Goal: Contribute content: Contribute content

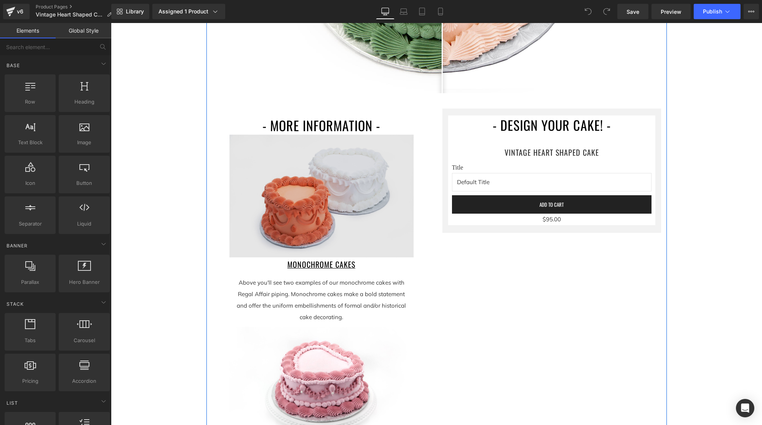
scroll to position [727, 0]
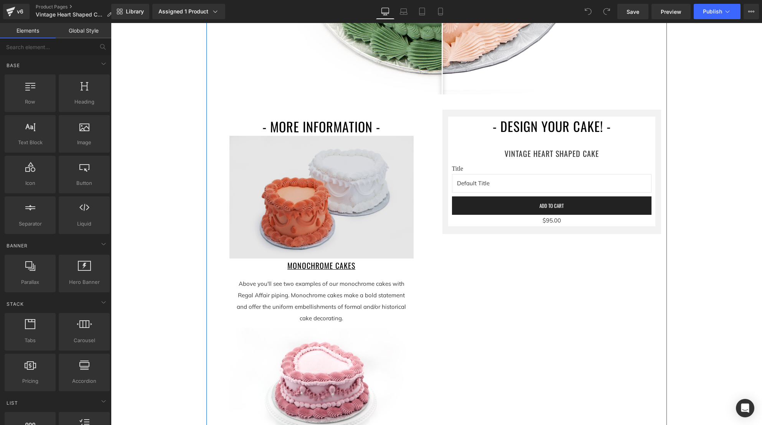
click at [293, 204] on img at bounding box center [321, 197] width 184 height 123
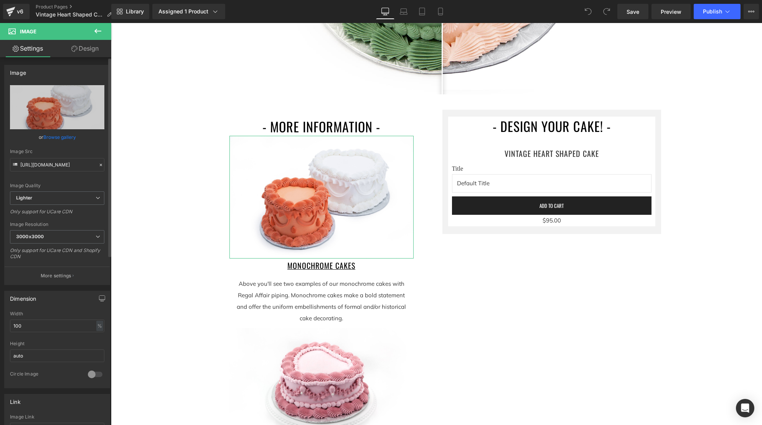
click at [63, 138] on link "Browse gallery" at bounding box center [59, 136] width 33 height 13
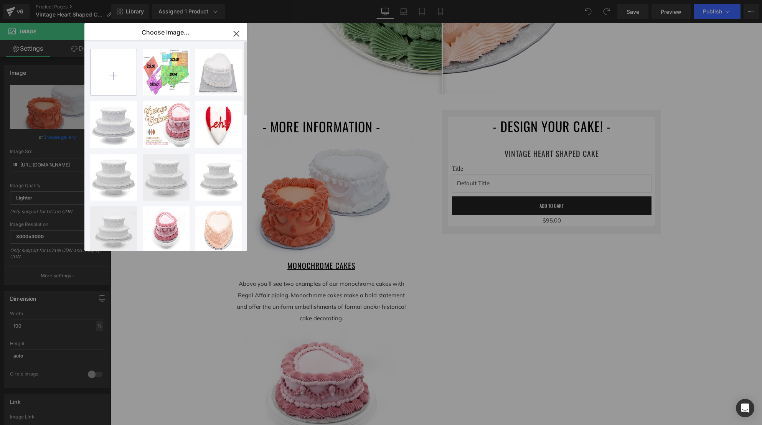
click at [114, 77] on input "file" at bounding box center [114, 72] width 46 height 46
type input "C:\fakepath\IMG_6078 orange 6_ and white 8_ heart cakes.jpg"
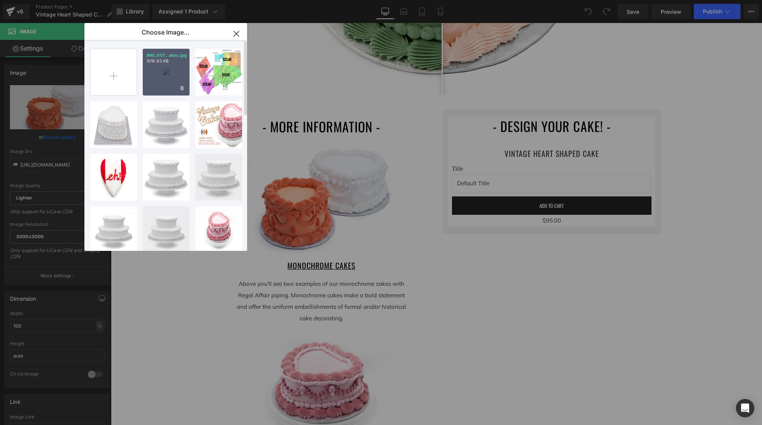
click at [163, 82] on div "IMG_607...akes.jpg 1016.63 KB" at bounding box center [166, 72] width 47 height 47
type input "[URL][DOMAIN_NAME]"
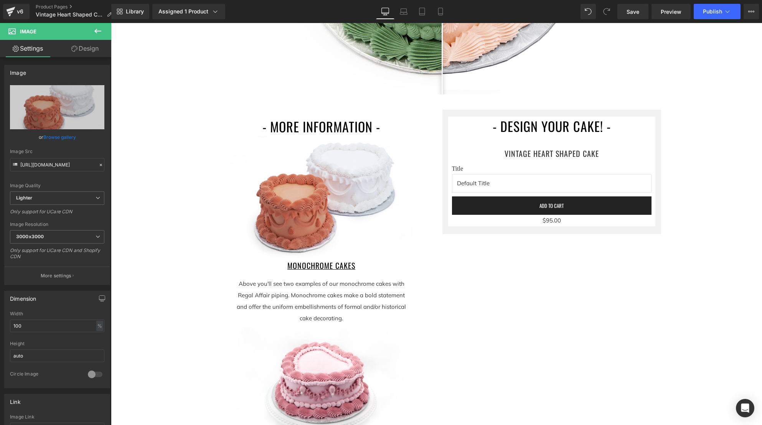
click at [718, 226] on div "VINTAGE HEART SHAPED CAKES Heading Image Separator TWO BEAUTIFUL PIPING OPTIONS…" at bounding box center [436, 342] width 651 height 1918
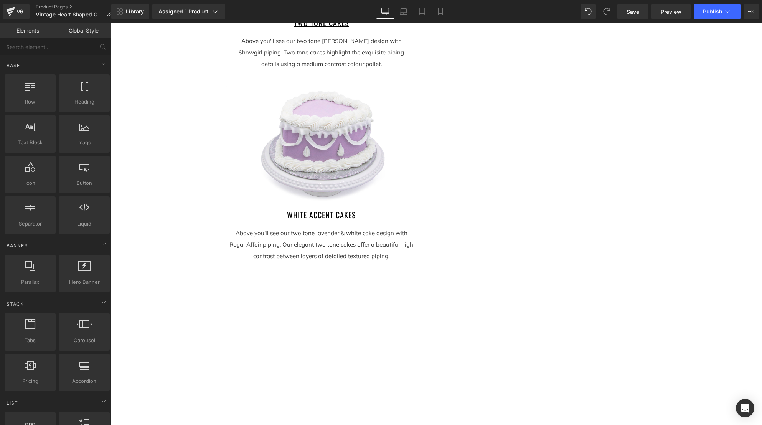
scroll to position [750, 0]
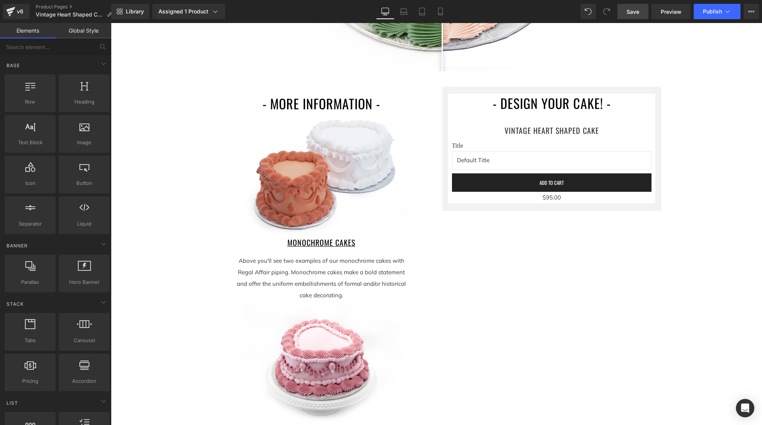
drag, startPoint x: 629, startPoint y: 5, endPoint x: 635, endPoint y: 7, distance: 6.0
click at [629, 5] on link "Save" at bounding box center [632, 11] width 31 height 15
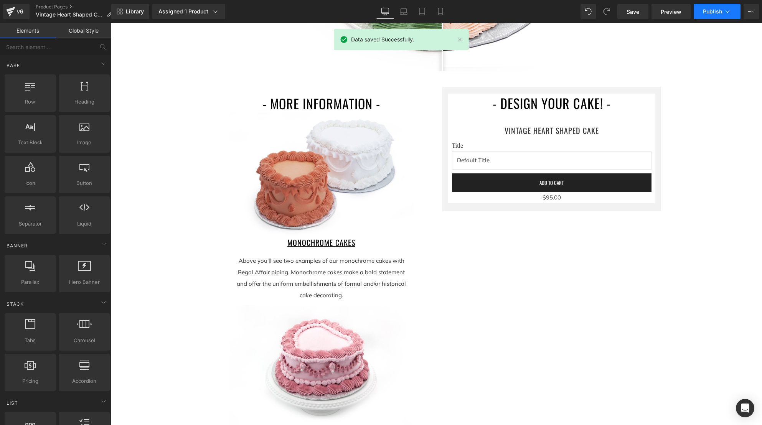
click at [728, 12] on icon at bounding box center [728, 11] width 4 height 2
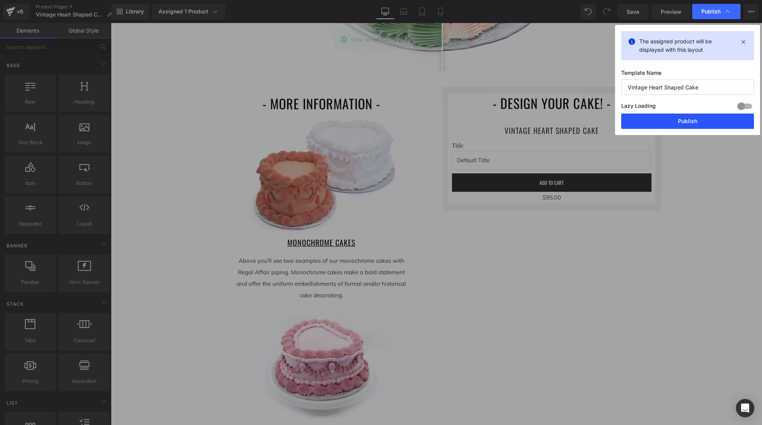
drag, startPoint x: 697, startPoint y: 121, endPoint x: 587, endPoint y: 98, distance: 112.9
click at [697, 121] on button "Publish" at bounding box center [687, 121] width 133 height 15
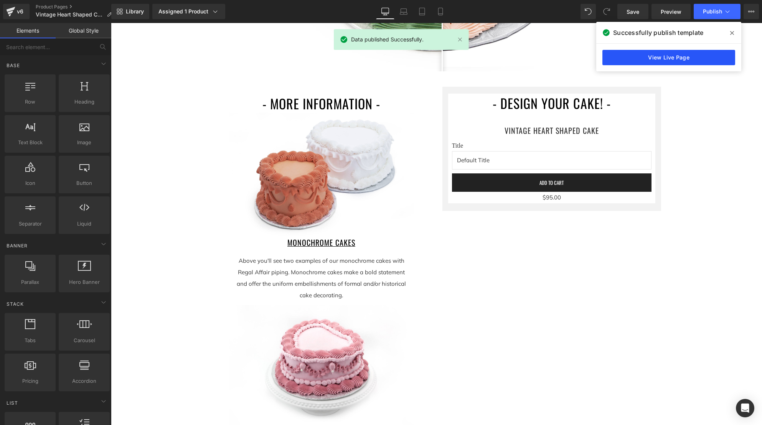
click at [660, 59] on link "View Live Page" at bounding box center [669, 57] width 133 height 15
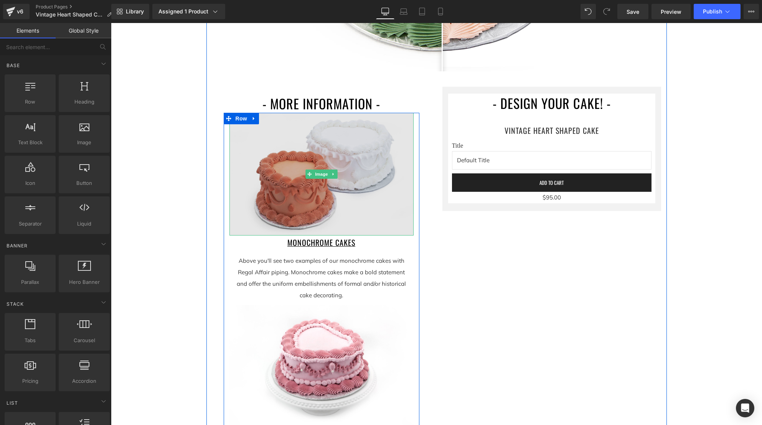
click at [301, 187] on img at bounding box center [321, 174] width 184 height 123
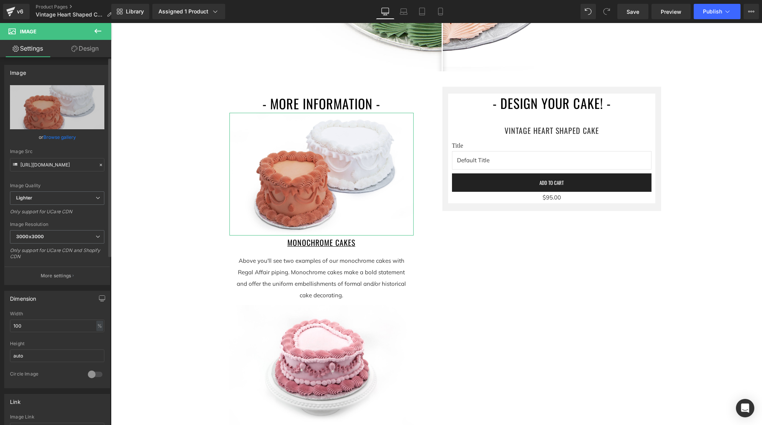
click at [58, 138] on link "Browse gallery" at bounding box center [59, 136] width 33 height 13
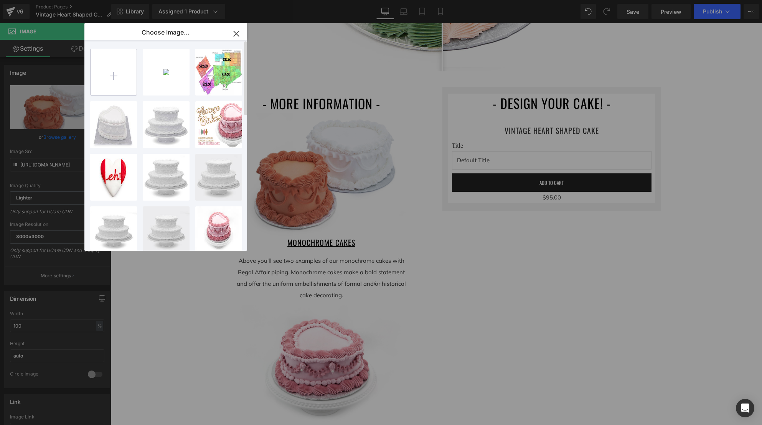
click at [113, 74] on input "file" at bounding box center [114, 72] width 46 height 46
type input "C:\fakepath\IMG_6078 orange 7_ and white 8_ heart cakes.jpg"
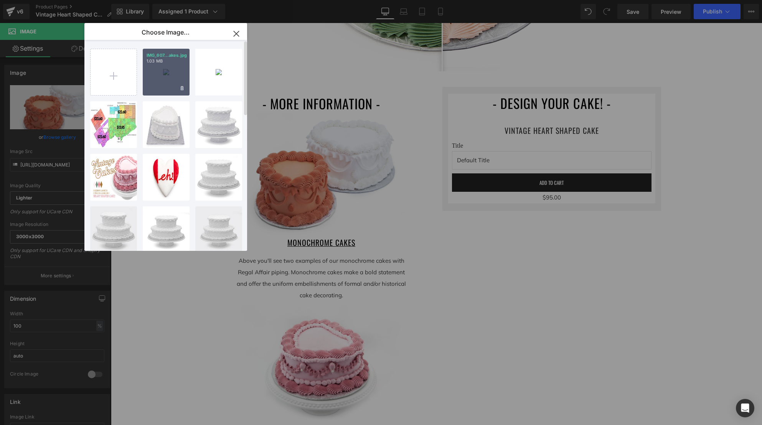
click at [167, 81] on div "IMG_607...akes.jpg 1.03 MB" at bounding box center [166, 72] width 47 height 47
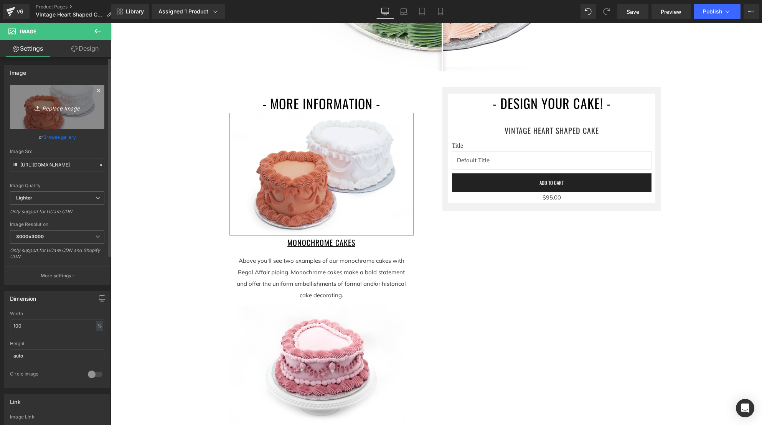
click at [85, 112] on link "Replace Image" at bounding box center [57, 107] width 94 height 44
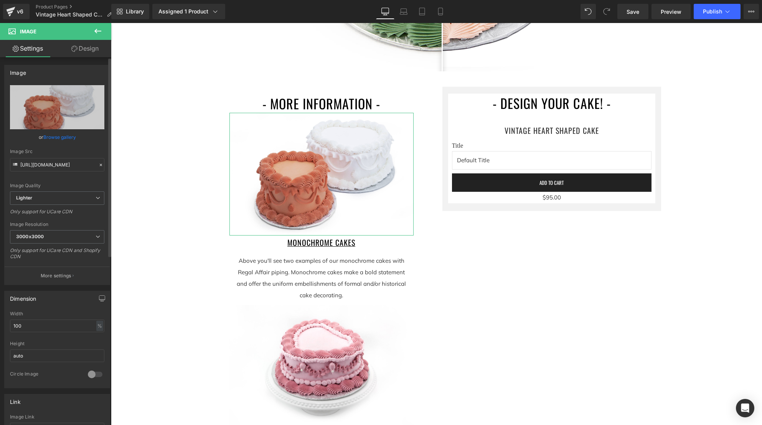
click at [55, 138] on link "Browse gallery" at bounding box center [59, 136] width 33 height 13
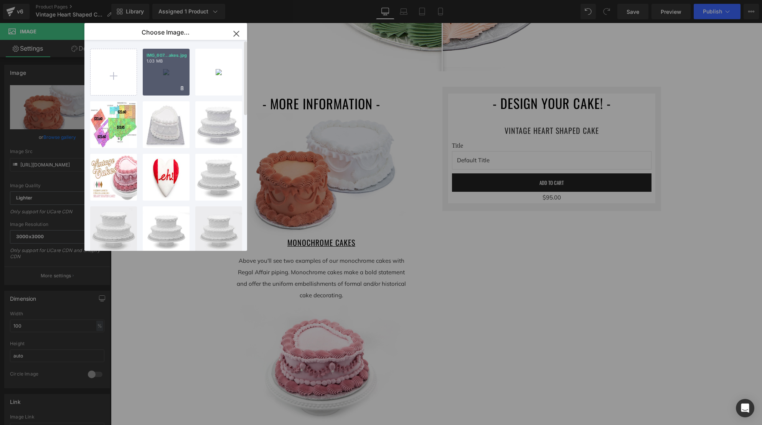
click at [163, 81] on div "IMG_607...akes.jpg 1.03 MB" at bounding box center [166, 72] width 47 height 47
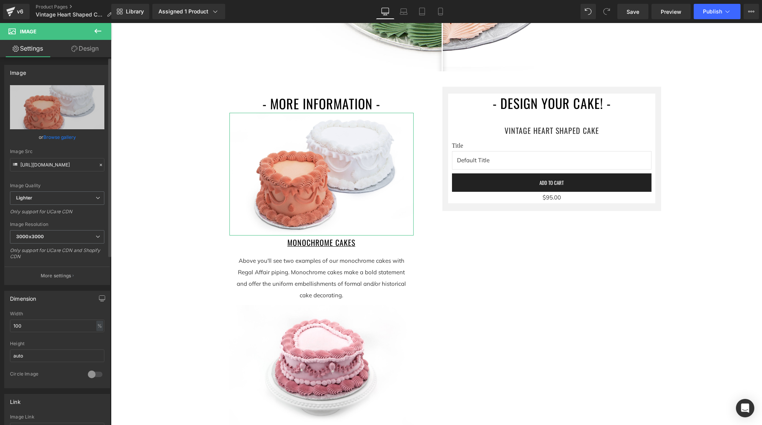
click at [57, 137] on link "Browse gallery" at bounding box center [59, 136] width 33 height 13
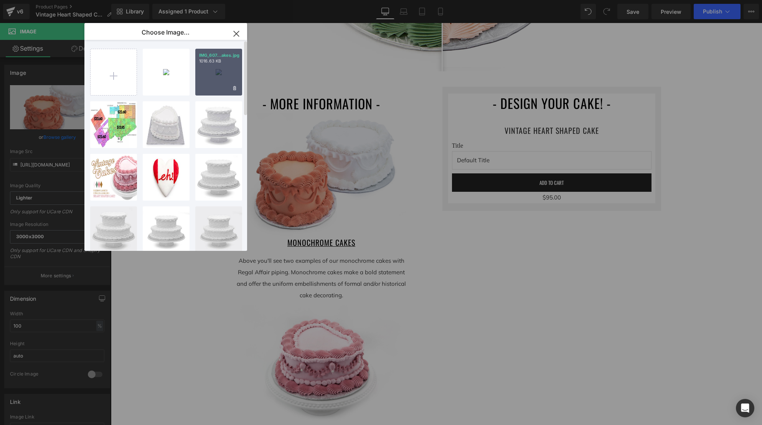
click at [218, 80] on div "IMG_607...akes.jpg 1016.63 KB" at bounding box center [218, 72] width 47 height 47
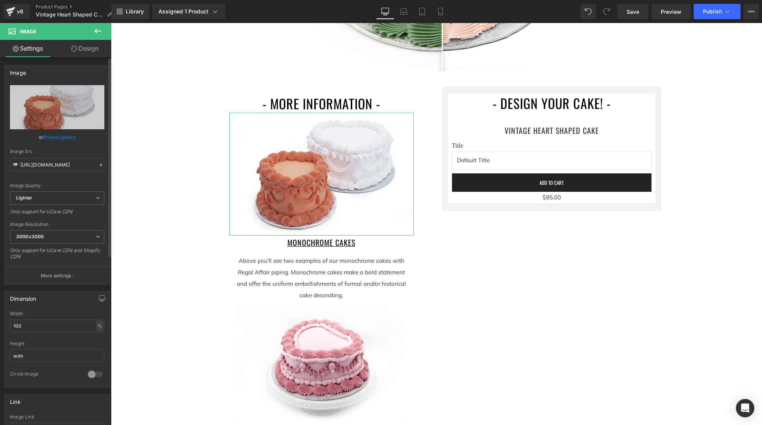
click at [65, 137] on link "Browse gallery" at bounding box center [59, 136] width 33 height 13
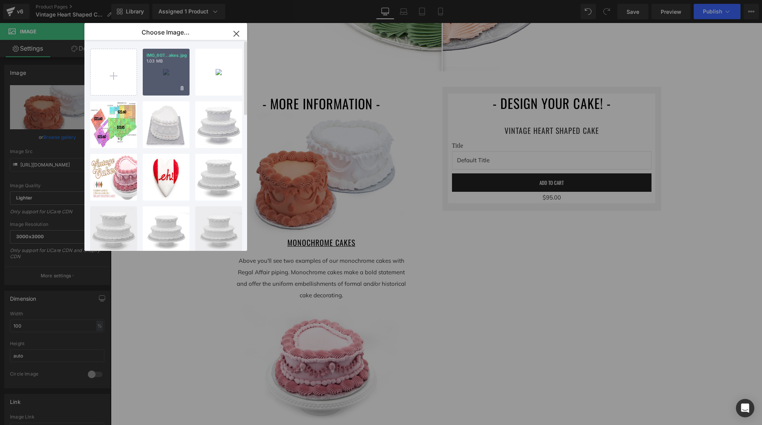
click at [165, 84] on div "IMG_607...akes.jpg 1.03 MB" at bounding box center [166, 72] width 47 height 47
type input "[URL][DOMAIN_NAME]"
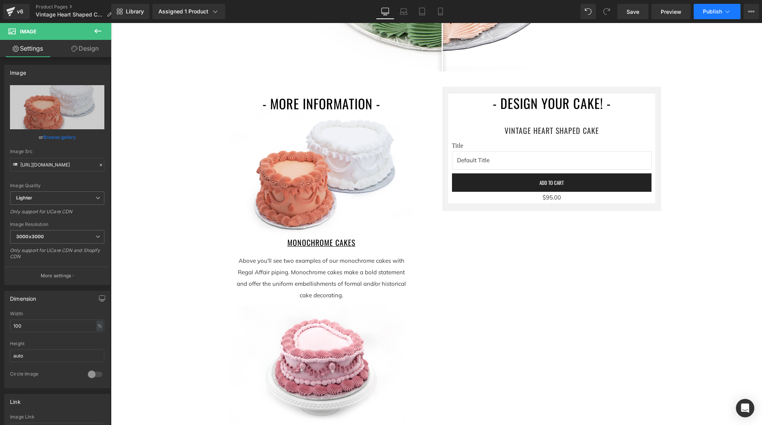
click at [716, 13] on span "Publish" at bounding box center [712, 11] width 19 height 6
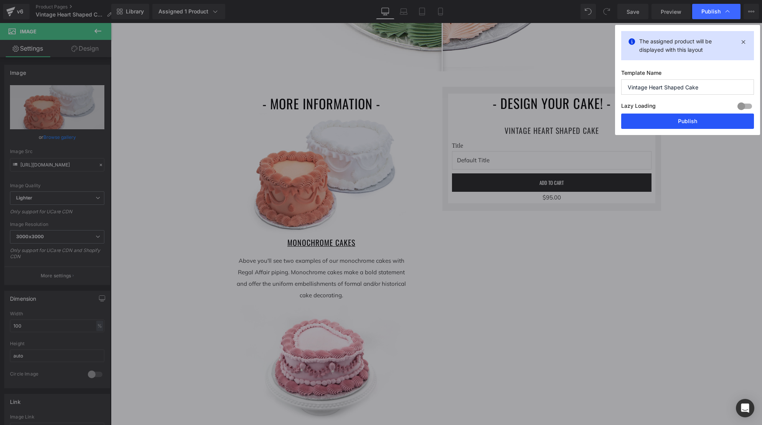
drag, startPoint x: 687, startPoint y: 120, endPoint x: 582, endPoint y: 97, distance: 107.9
click at [687, 120] on button "Publish" at bounding box center [687, 121] width 133 height 15
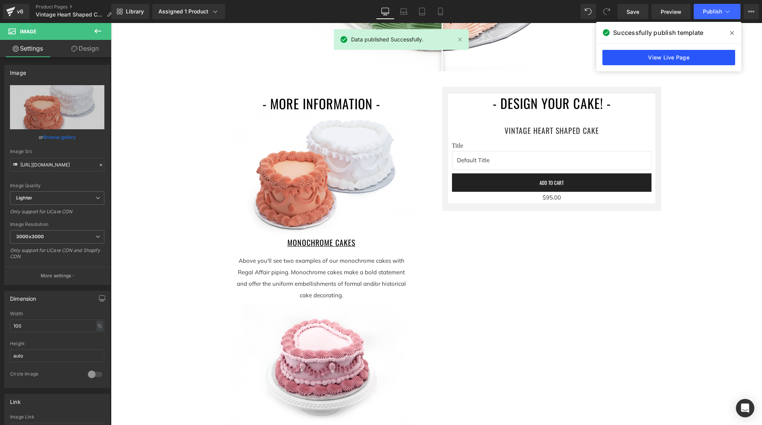
click at [697, 55] on link "View Live Page" at bounding box center [669, 57] width 133 height 15
